Goal: Task Accomplishment & Management: Use online tool/utility

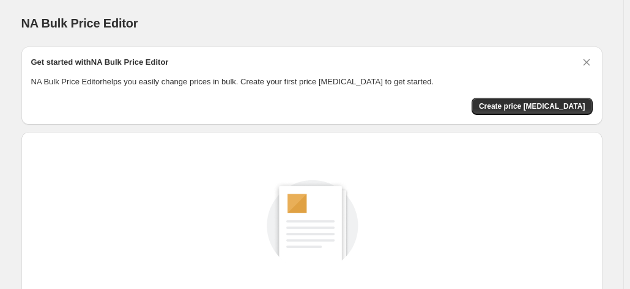
scroll to position [168, 0]
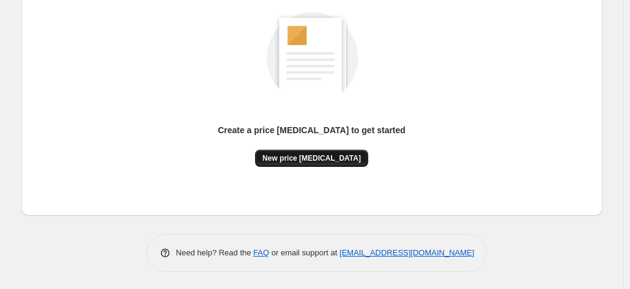
click at [313, 160] on span "New price [MEDICAL_DATA]" at bounding box center [312, 159] width 99 height 10
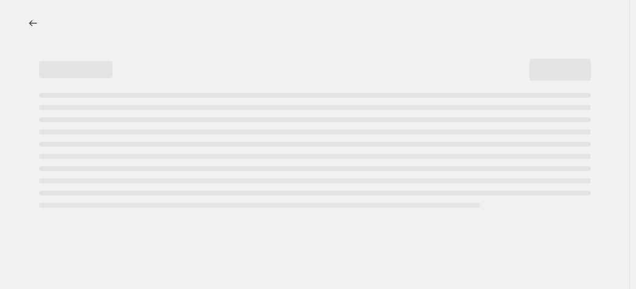
select select "percentage"
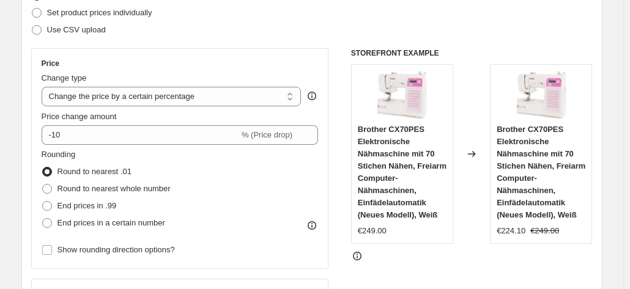
scroll to position [245, 0]
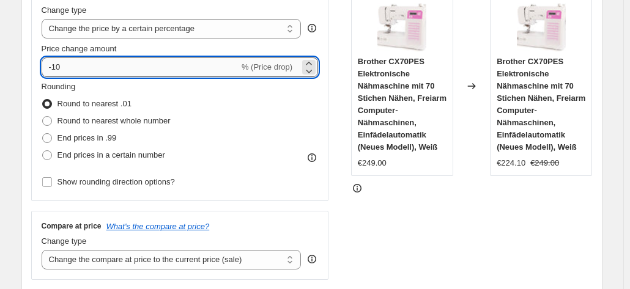
click at [97, 71] on input "-10" at bounding box center [141, 68] width 198 height 20
type input "-1"
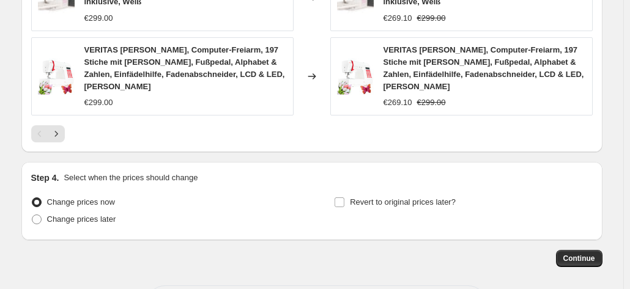
scroll to position [1012, 0]
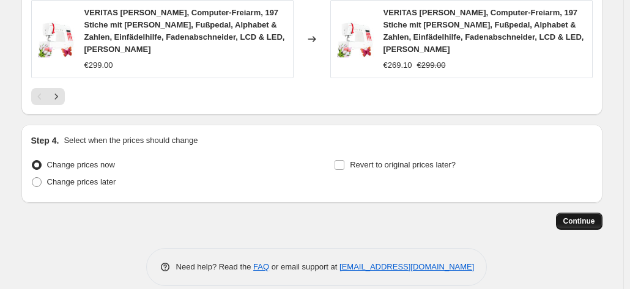
type input "-35"
click at [585, 213] on button "Continue" at bounding box center [579, 221] width 47 height 17
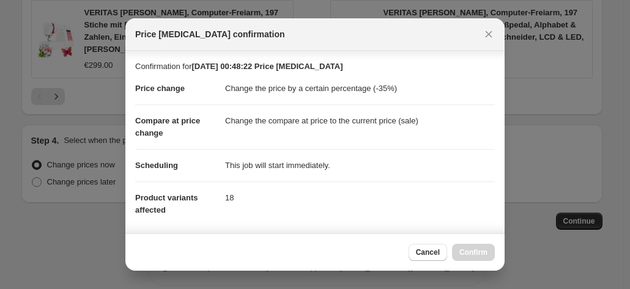
scroll to position [223, 0]
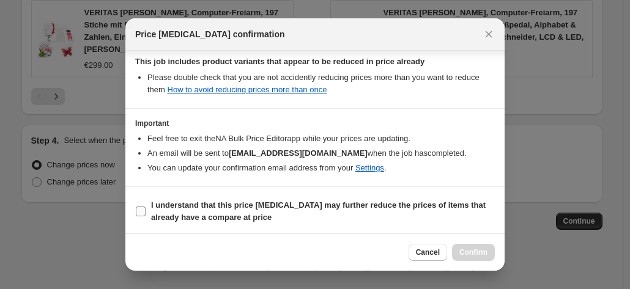
click at [368, 201] on b "I understand that this price [MEDICAL_DATA] may further reduce the prices of it…" at bounding box center [318, 211] width 335 height 21
click at [146, 207] on input "I understand that this price [MEDICAL_DATA] may further reduce the prices of it…" at bounding box center [141, 212] width 10 height 10
checkbox input "true"
click at [465, 250] on span "Confirm" at bounding box center [474, 253] width 28 height 10
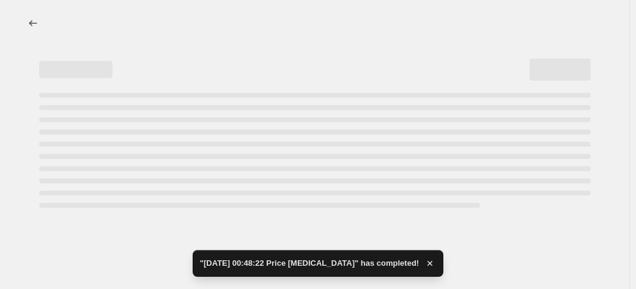
select select "percentage"
